Goal: Check status: Check status

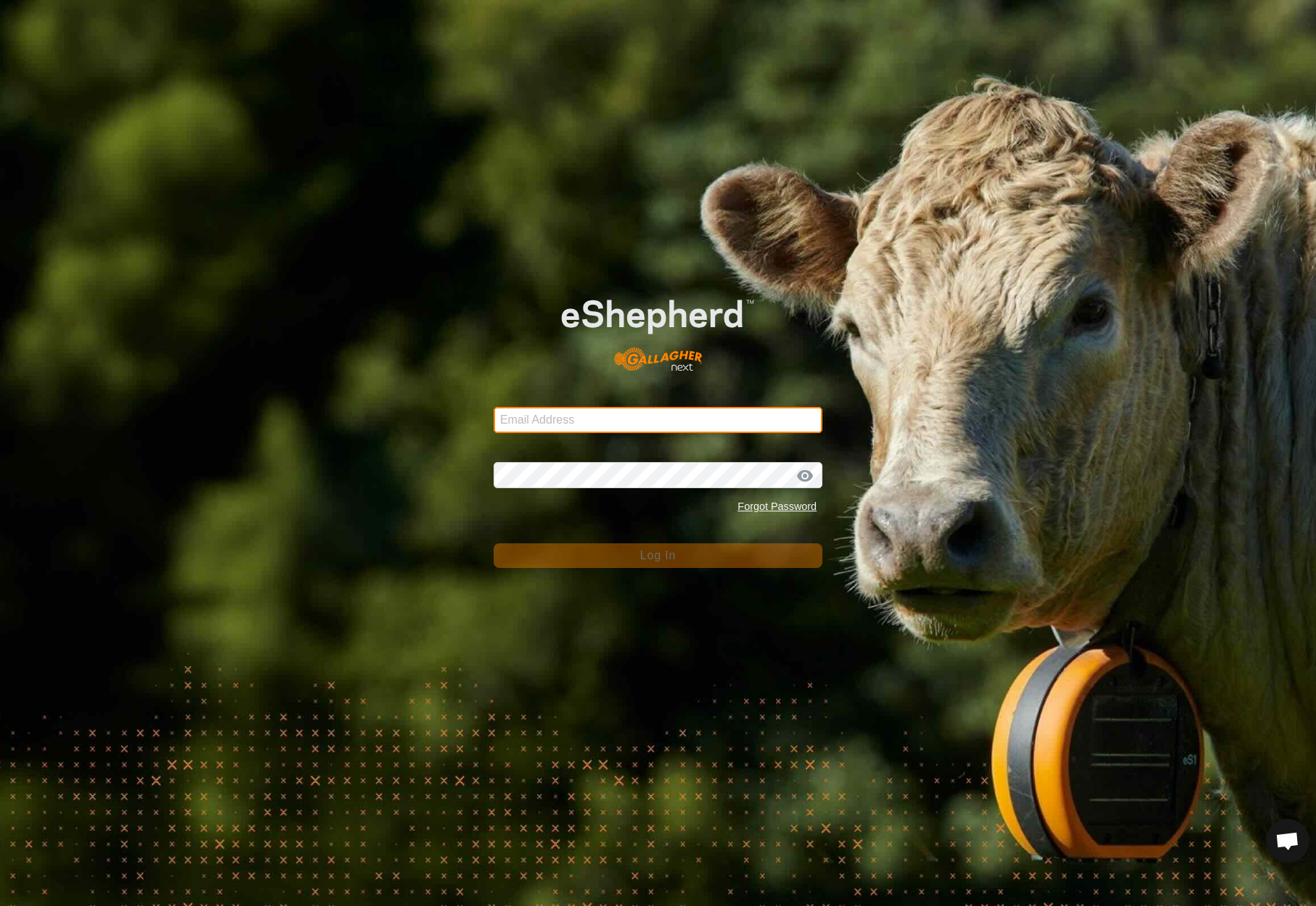
click at [589, 420] on input "Email Address" at bounding box center [658, 420] width 328 height 26
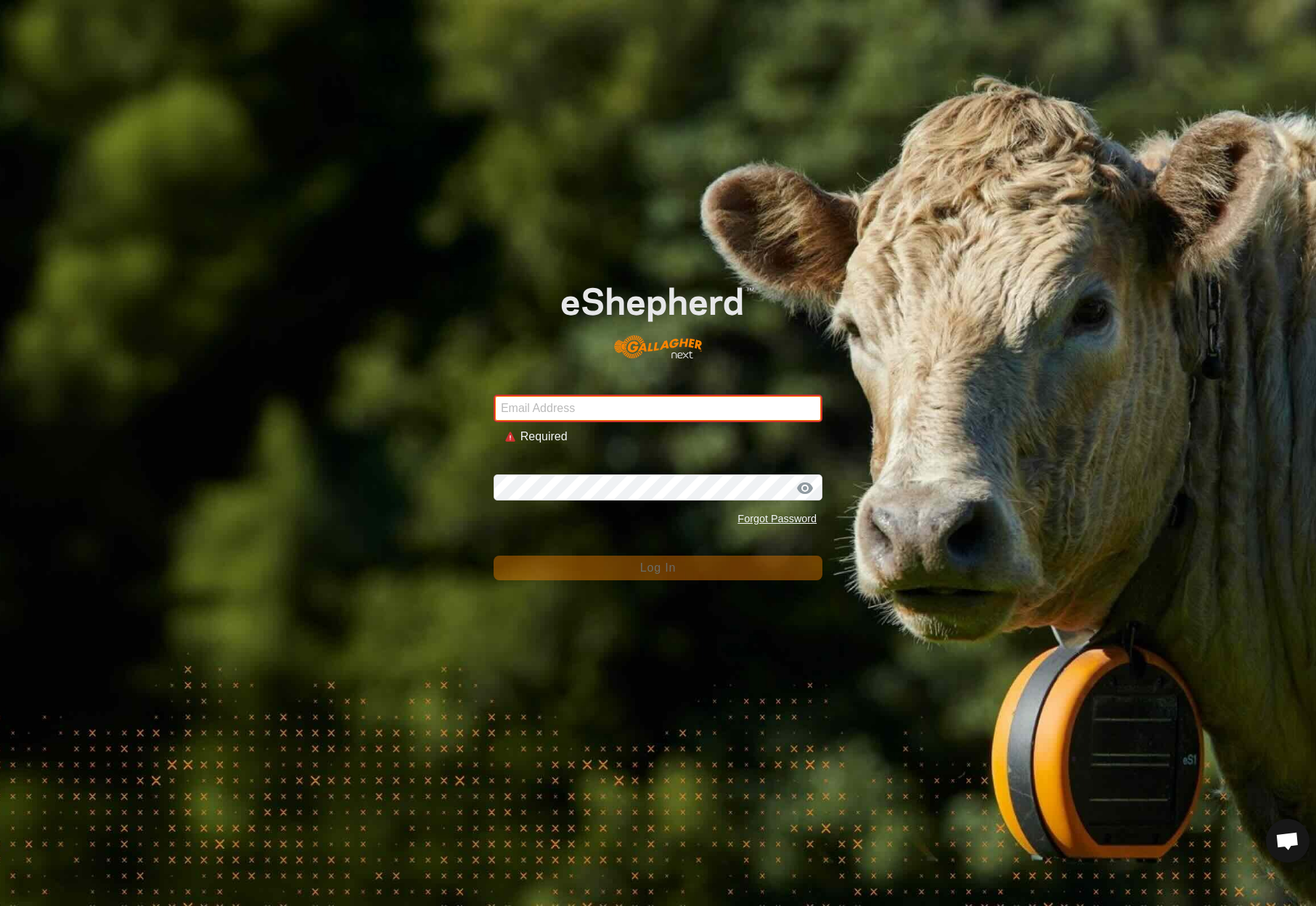
type input "[EMAIL_ADDRESS][DOMAIN_NAME]"
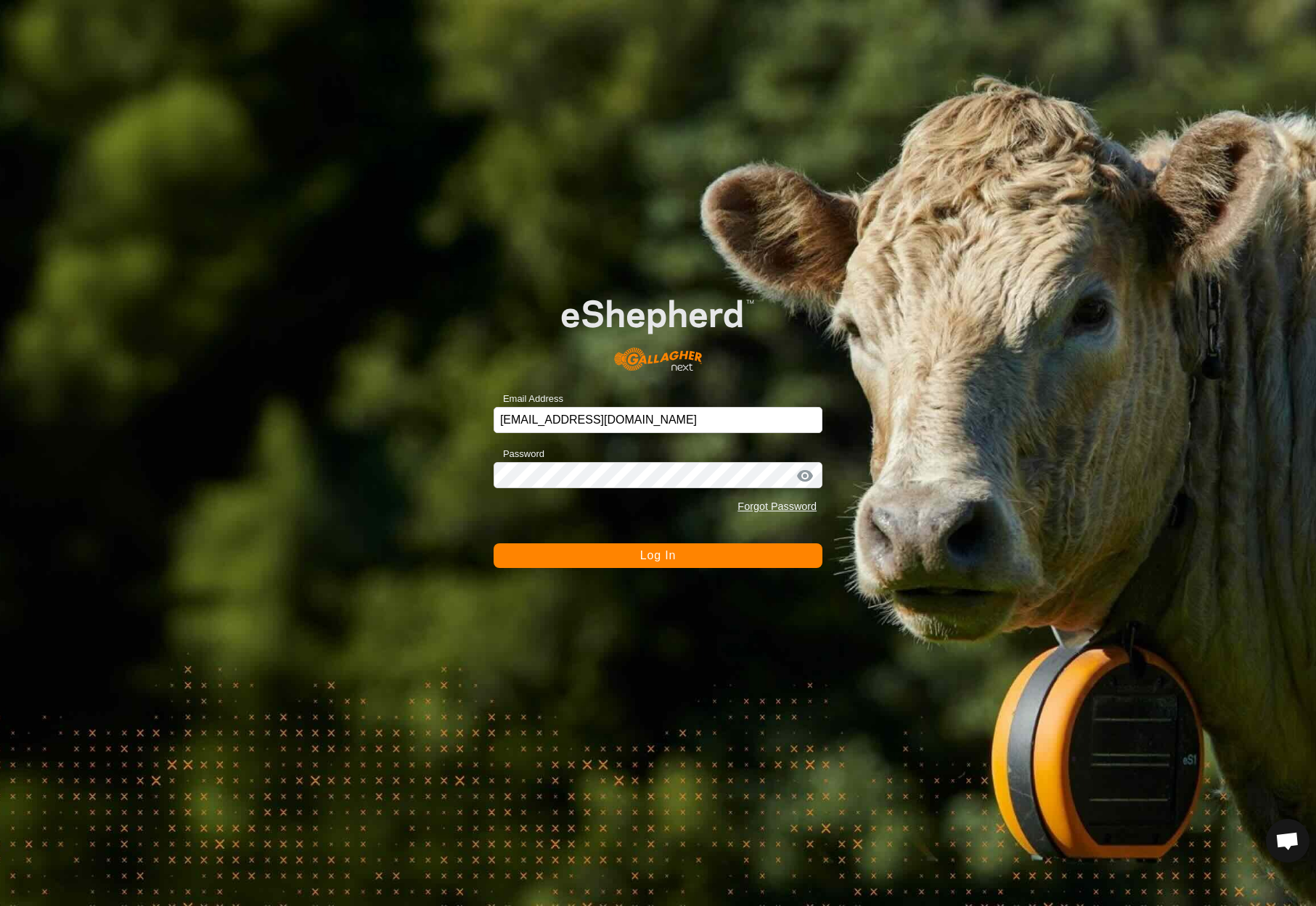
click at [655, 559] on span "Log In" at bounding box center [658, 555] width 35 height 12
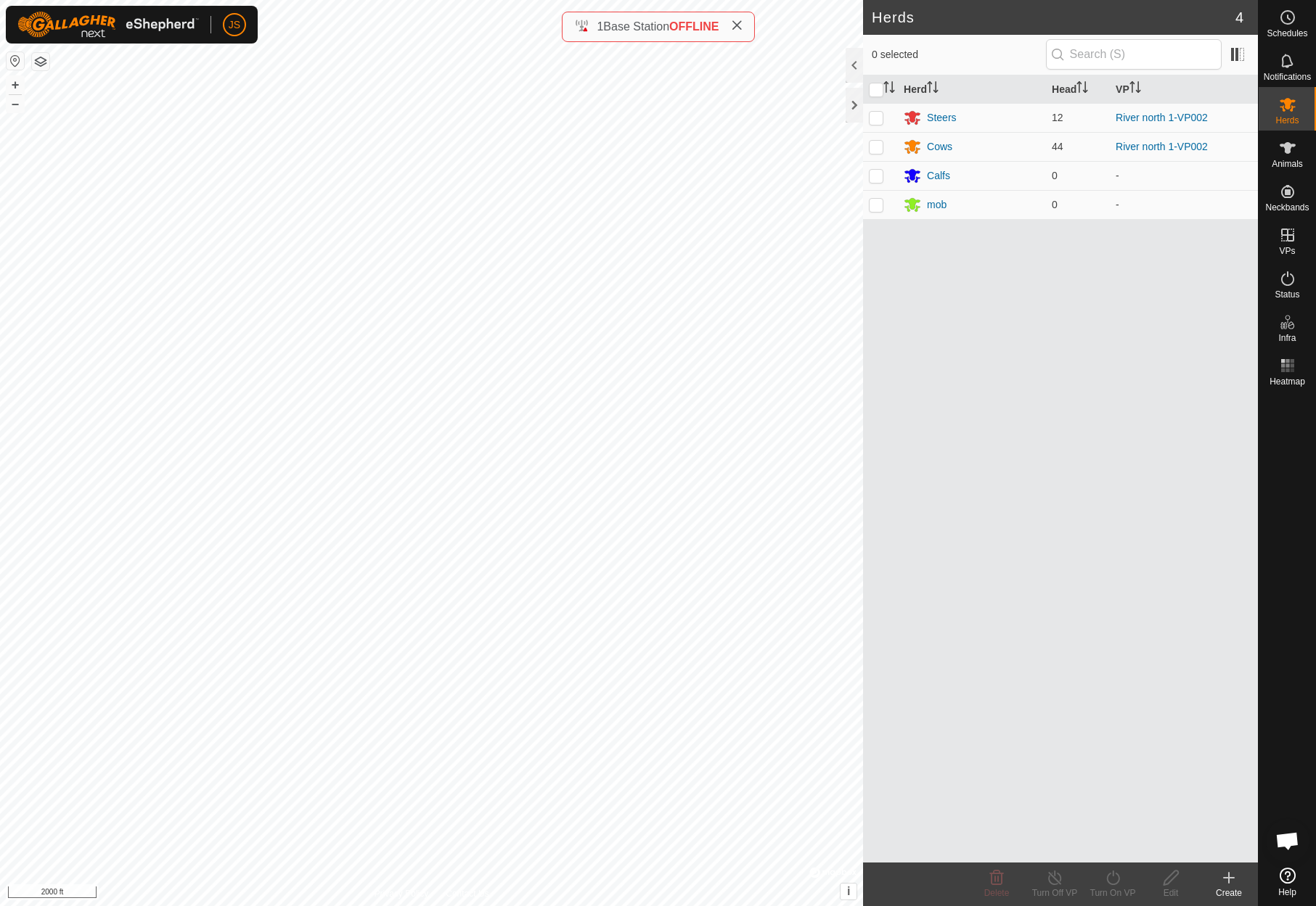
drag, startPoint x: 933, startPoint y: 493, endPoint x: 925, endPoint y: 499, distance: 10.0
click at [925, 499] on div "Herd Head VP Steers 12 River north 1-VP002 Cows 44 River north 1-VP002 Calfs 0 …" at bounding box center [1060, 469] width 394 height 787
click at [582, 24] on div "Herds 4 0 selected Herd Head VP Steers 12 River north 1-VP002 Cows 44 River nor…" at bounding box center [628, 453] width 1258 height 906
click at [1285, 363] on rect at bounding box center [1287, 361] width 4 height 4
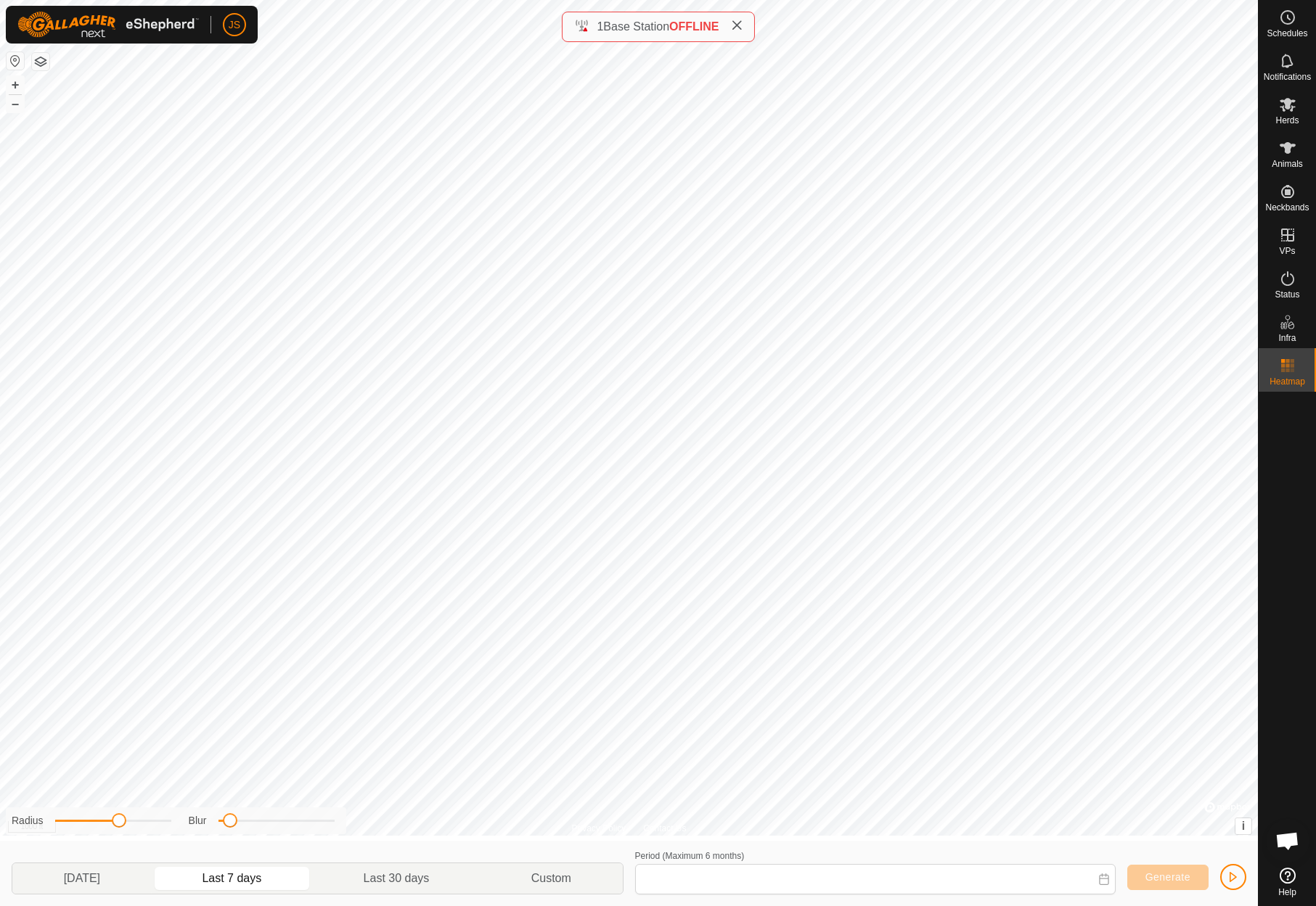
type input "[DATE] - [DATE]"
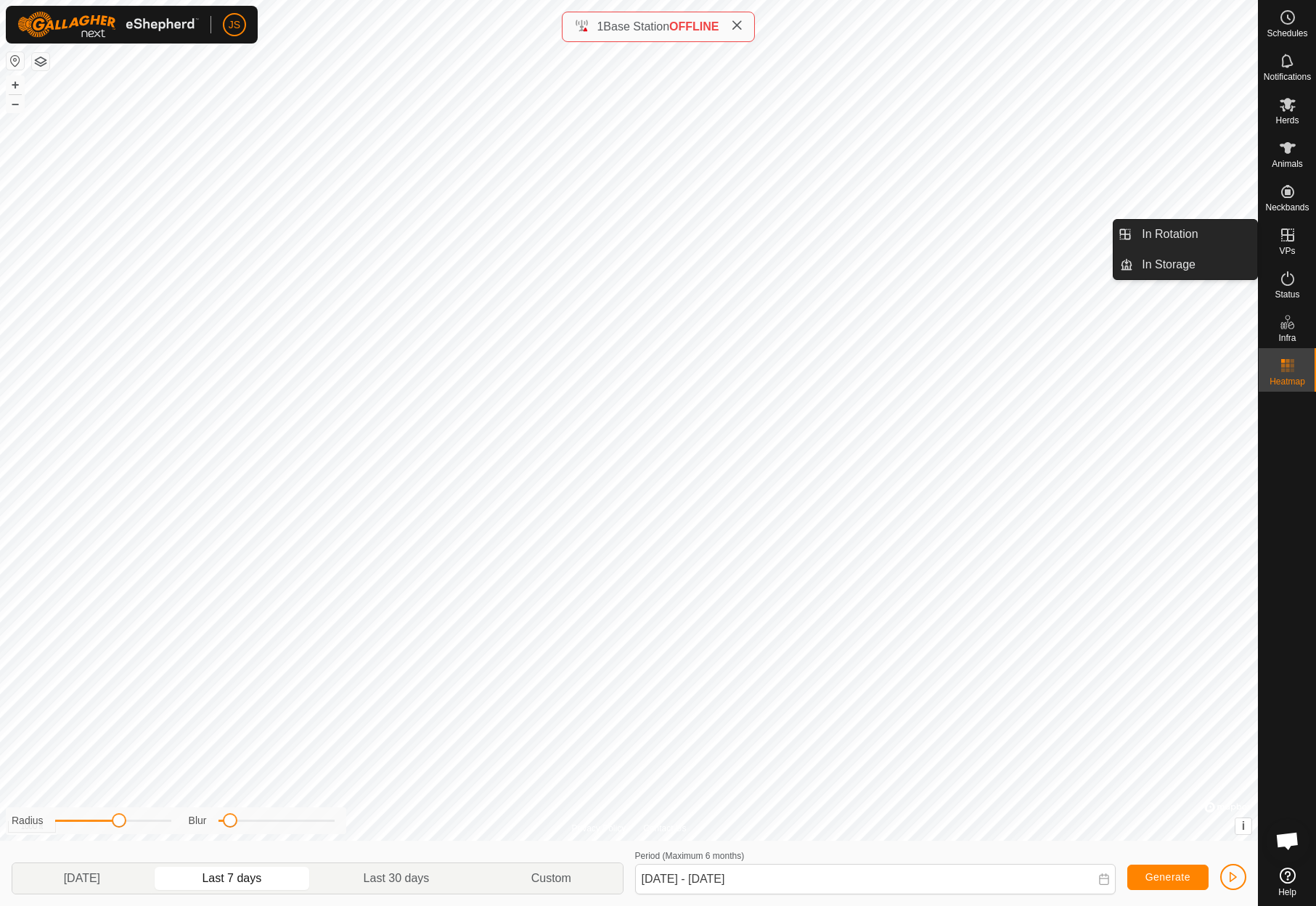
click at [1286, 238] on icon at bounding box center [1287, 235] width 18 height 18
click at [1197, 229] on link "In Rotation" at bounding box center [1195, 235] width 124 height 29
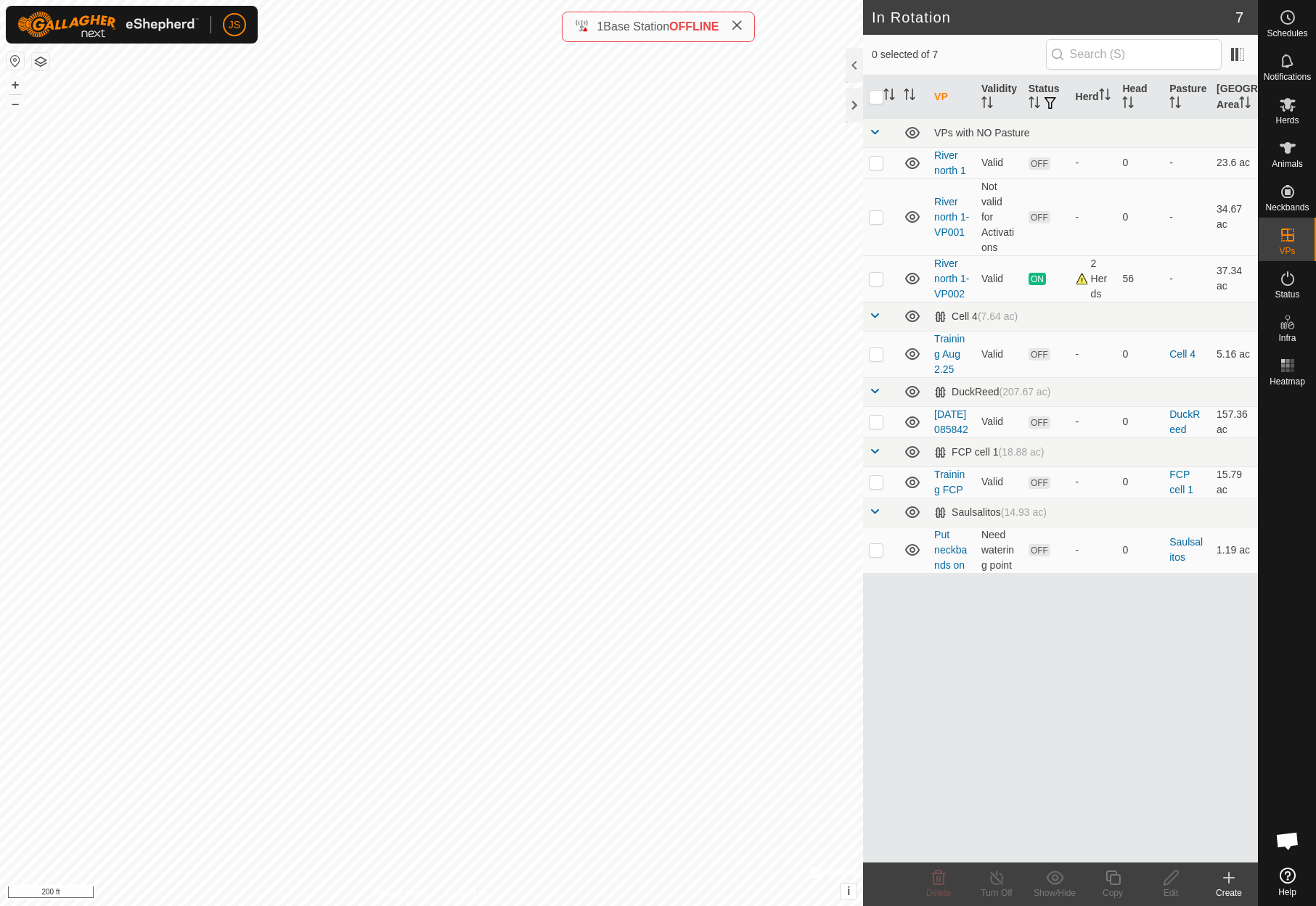
click at [0, 298] on html "JS Schedules Notifications Herds Animals Neckbands VPs Status Infra Heatmap Hel…" at bounding box center [658, 453] width 1316 height 906
